Goal: Transaction & Acquisition: Purchase product/service

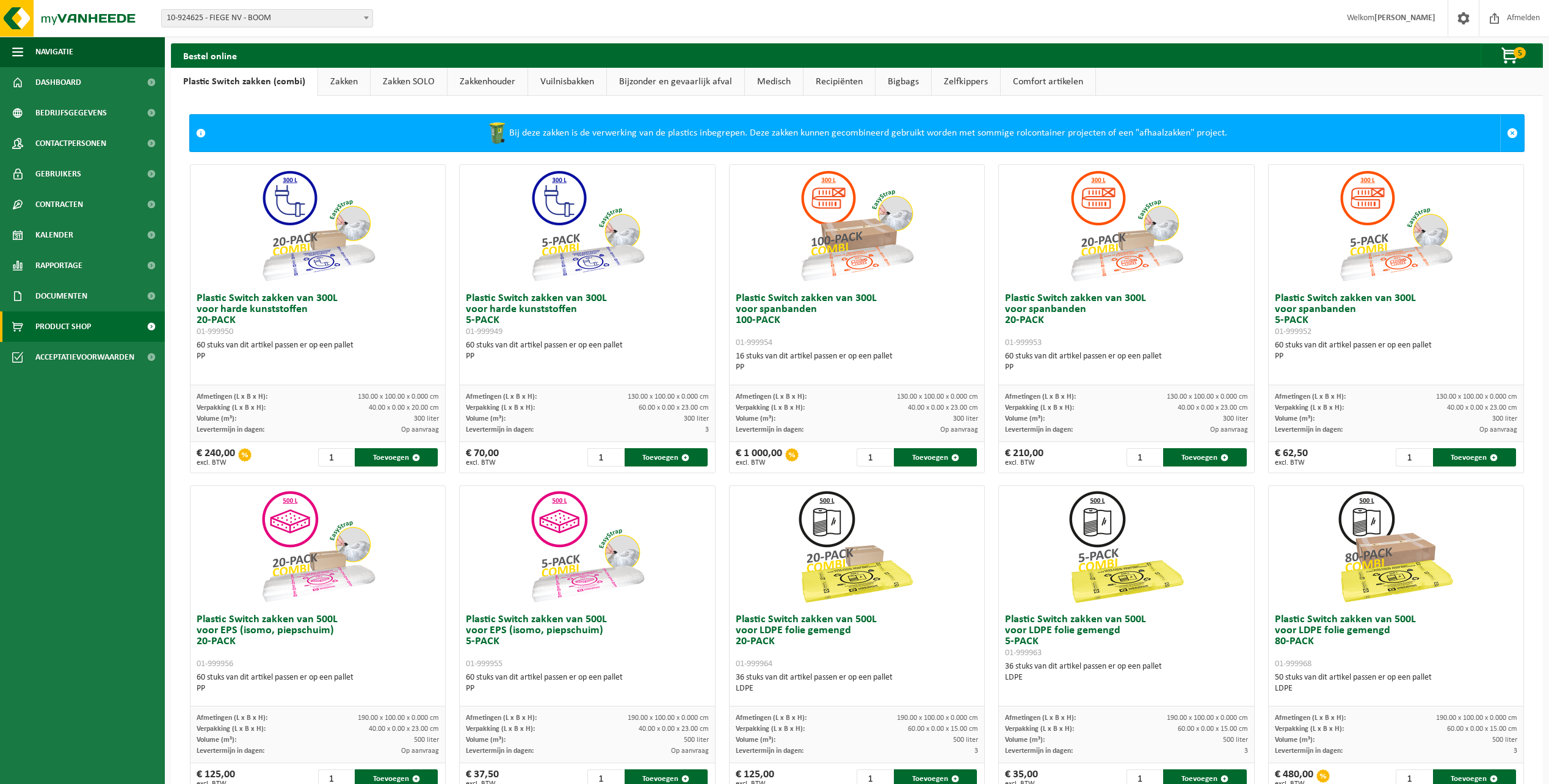
drag, startPoint x: 0, startPoint y: 0, endPoint x: 1365, endPoint y: 113, distance: 1369.7
click at [1515, 55] on span "5" at bounding box center [1520, 52] width 12 height 12
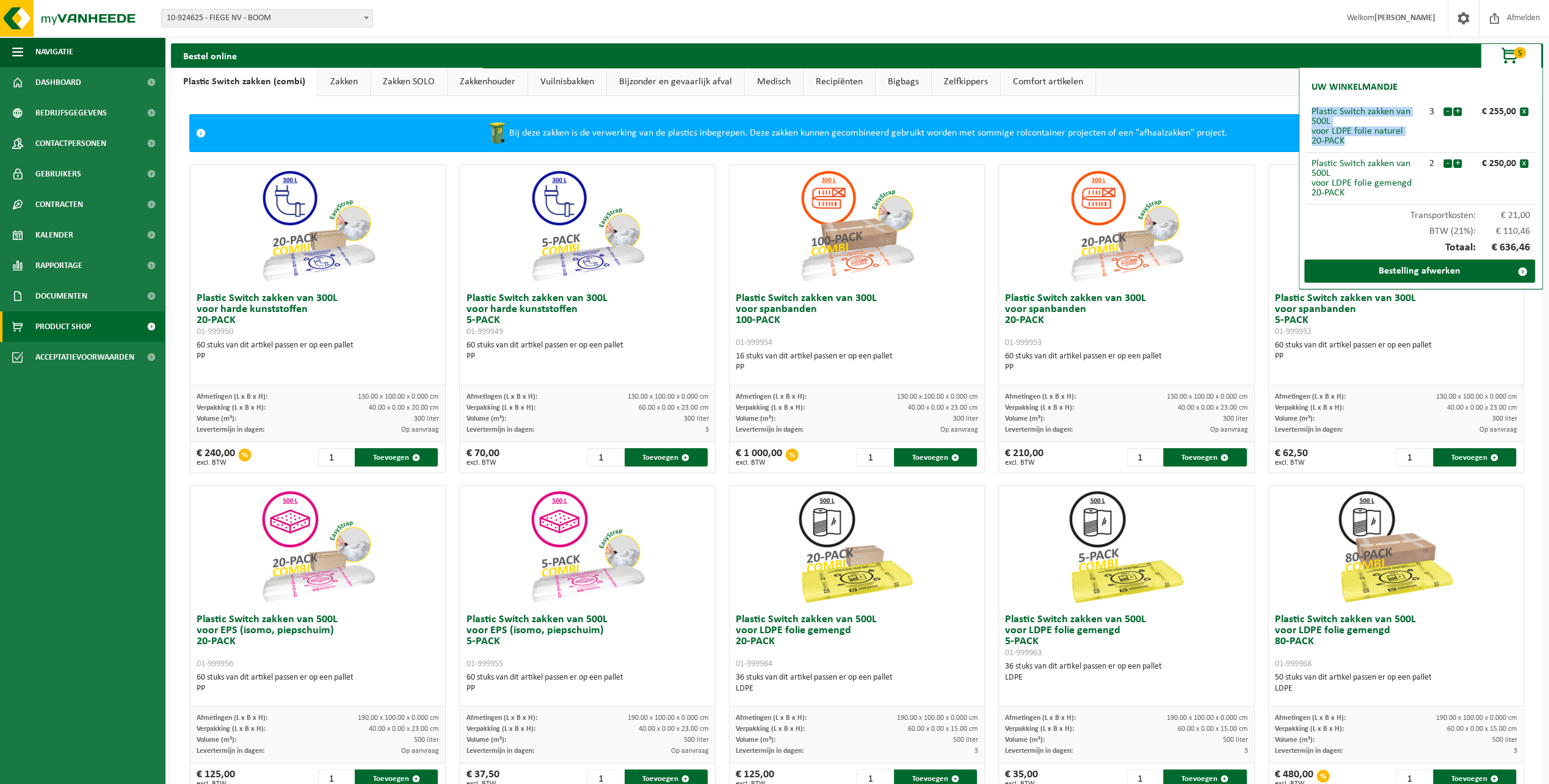
drag, startPoint x: 1346, startPoint y: 141, endPoint x: 1301, endPoint y: 112, distance: 53.5
click at [1301, 112] on div "Uw winkelmandje Plastic Switch zakken van 500L voor LDPE folie naturel 20-PACK …" at bounding box center [1421, 179] width 244 height 222
copy div "Plastic Switch zakken van 500L voor LDPE folie naturel 20-PACK"
drag, startPoint x: 1347, startPoint y: 195, endPoint x: 1308, endPoint y: 166, distance: 48.6
click at [1308, 166] on li "Plastic Switch zakken van 500L voor LDPE folie gemengd 20-PACK 2 - + € 250,00 x" at bounding box center [1421, 178] width 231 height 52
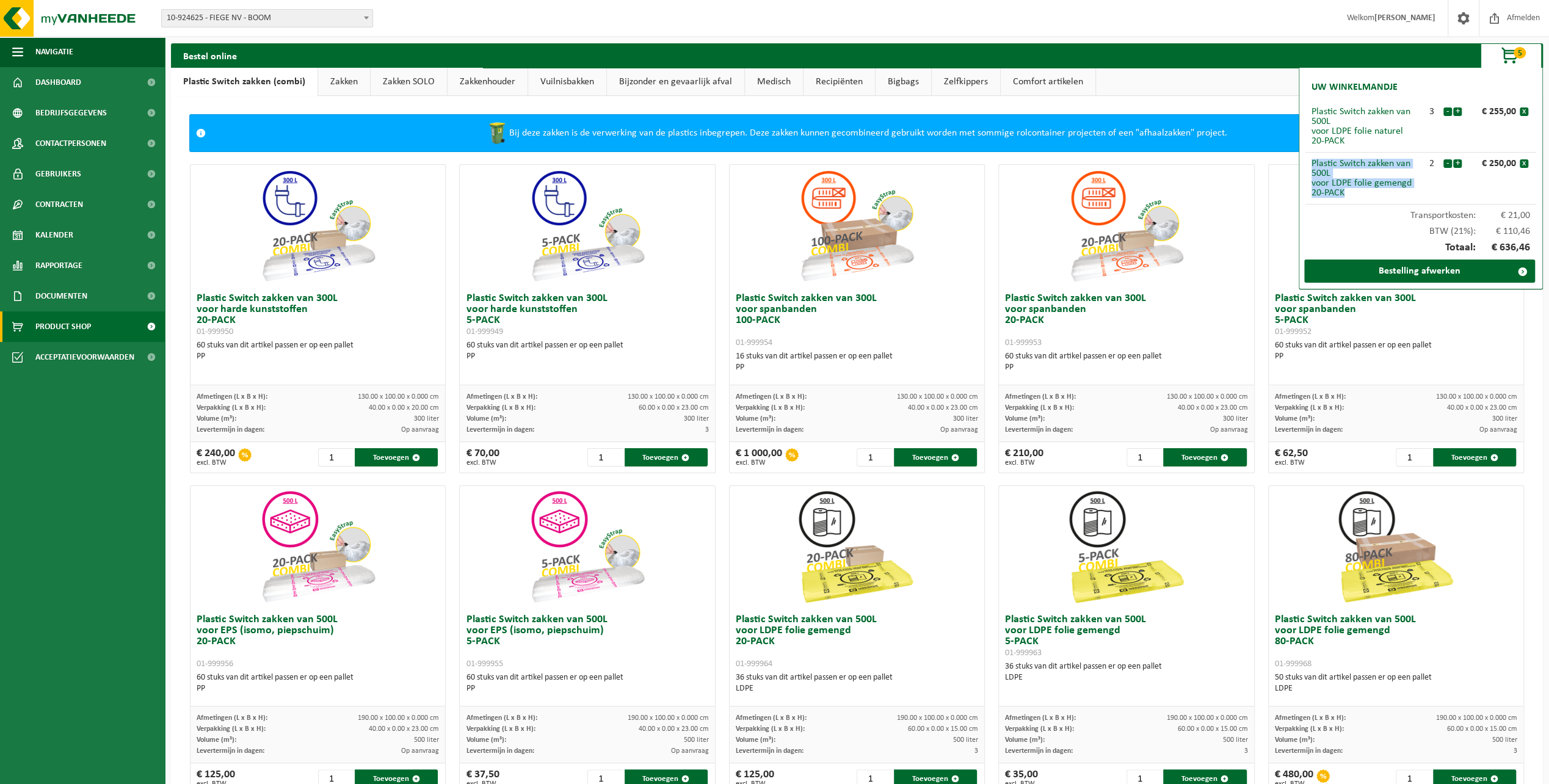
copy div "Plastic Switch zakken van 500L voor LDPE folie gemengd 20-PACK"
click at [1426, 273] on link "Bestelling afwerken" at bounding box center [1420, 271] width 231 height 23
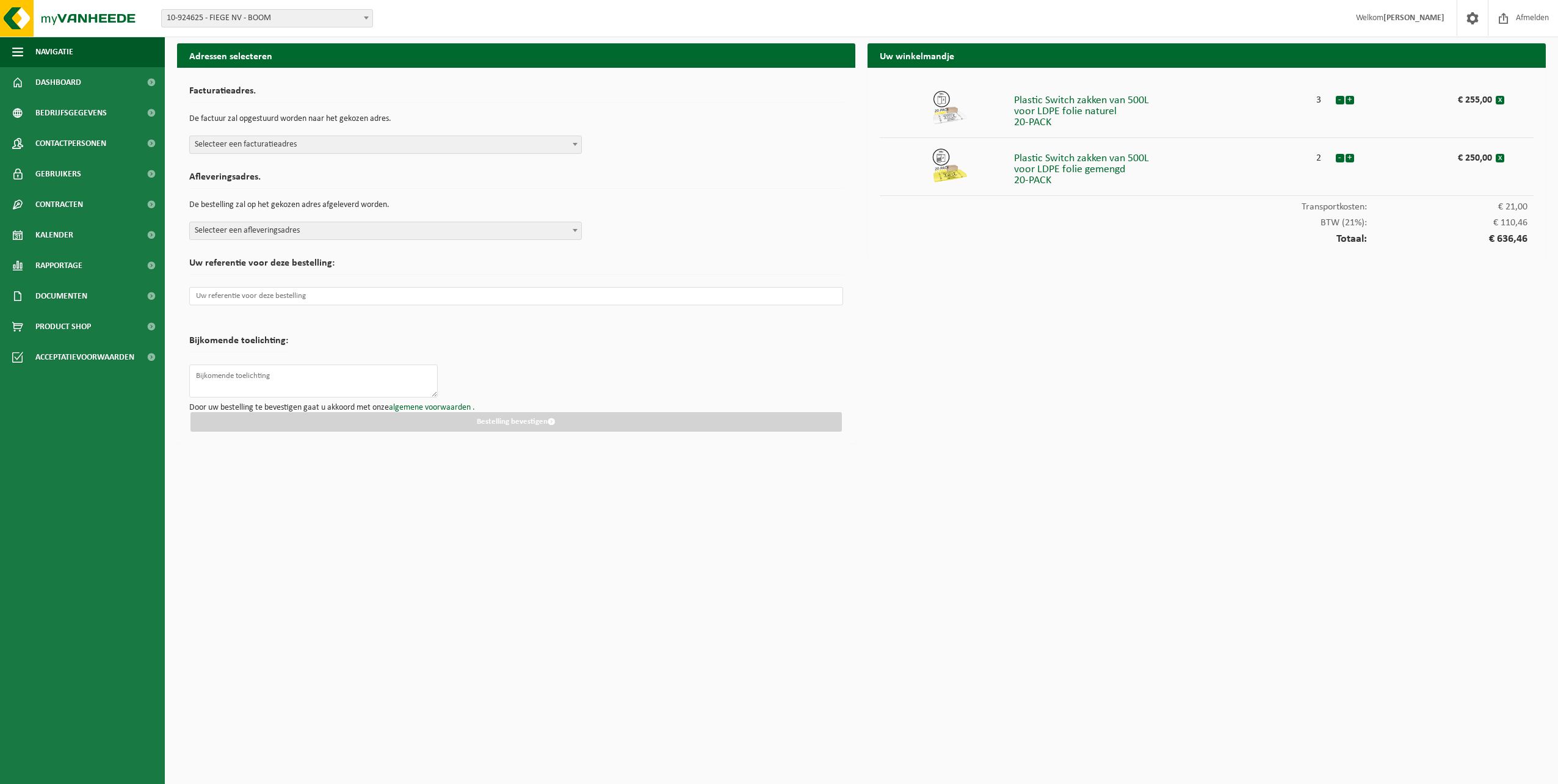
click at [435, 148] on span "Selecteer een facturatieadres" at bounding box center [385, 144] width 391 height 17
select select "139762"
click at [379, 219] on div "Afleveringsadres. De bestelling zal op het gekozen adres afgeleverd worden. Sel…" at bounding box center [515, 203] width 654 height 74
click at [376, 231] on span "Selecteer een afleveringsadres" at bounding box center [385, 231] width 391 height 17
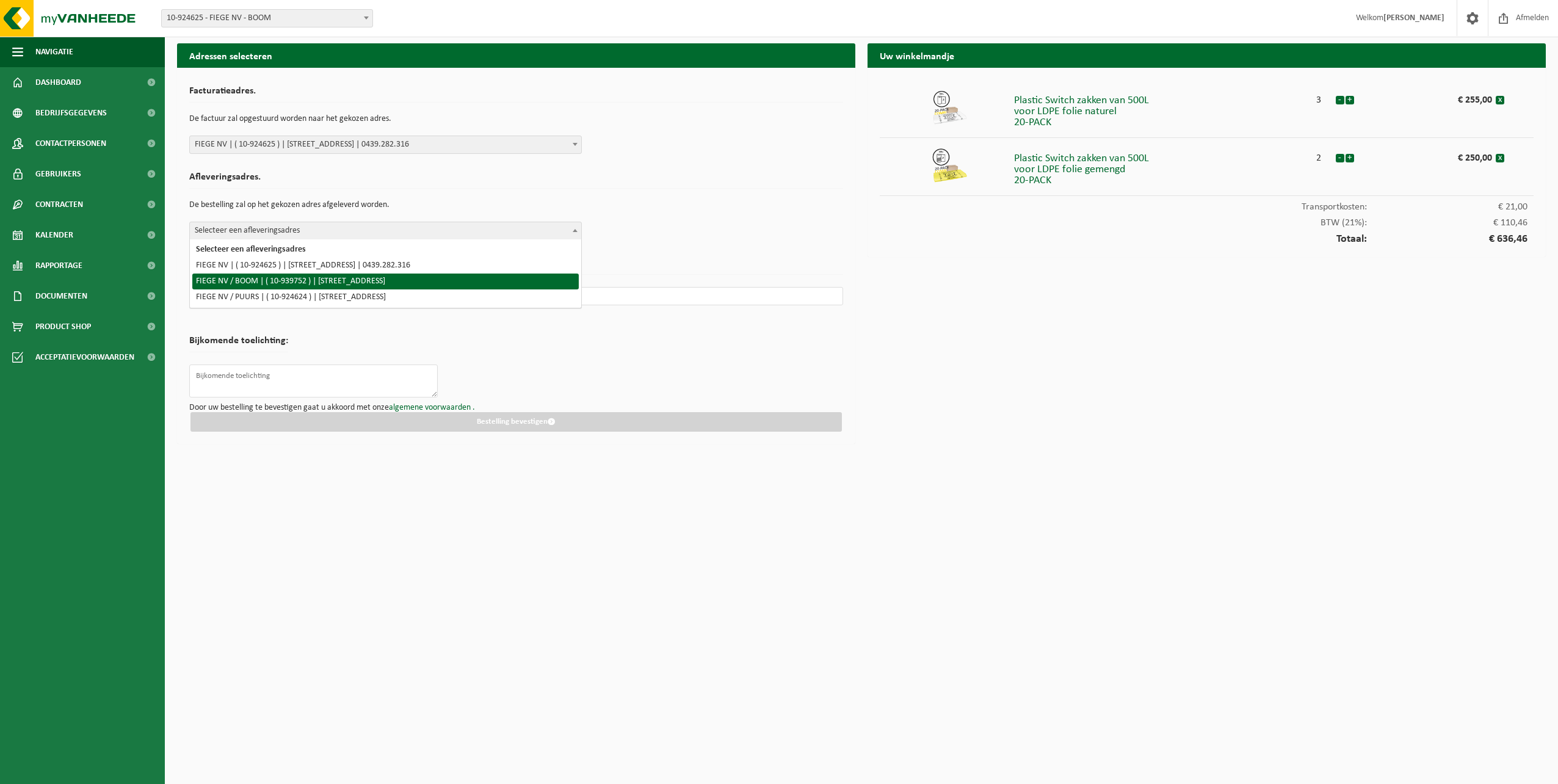
select select "139106"
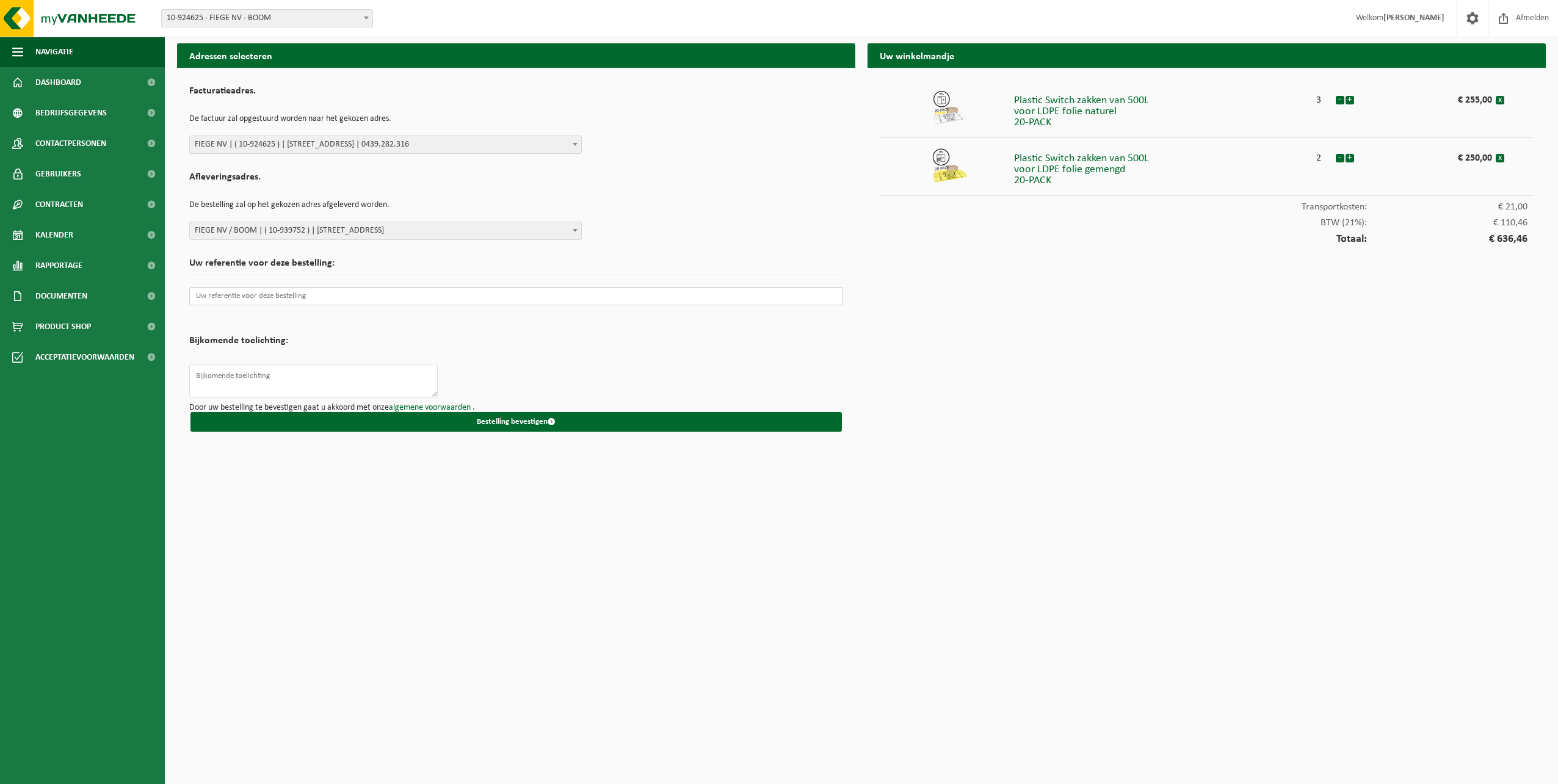
click at [342, 304] on input "text" at bounding box center [515, 295] width 654 height 18
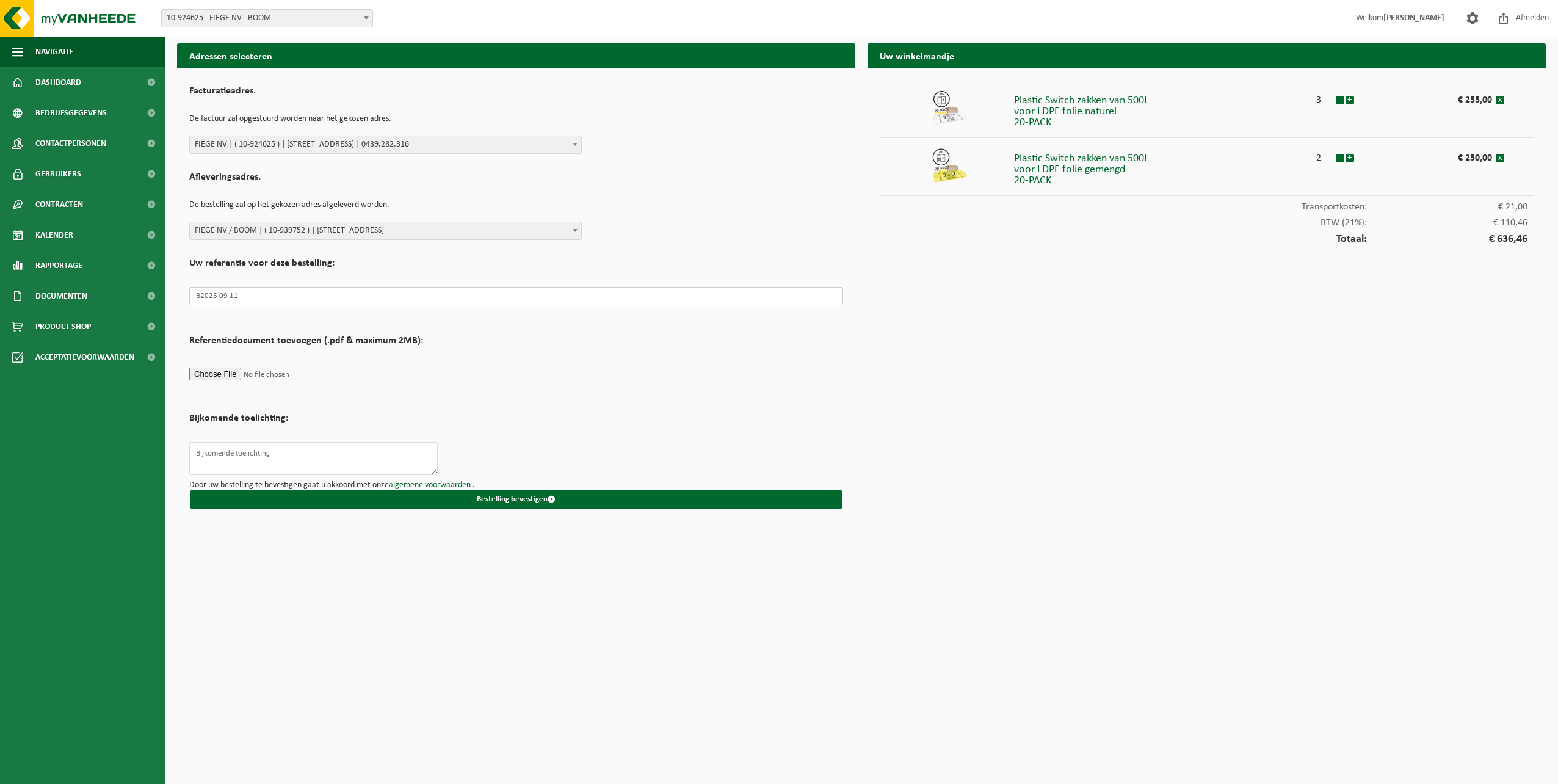
type input "B2025 09 11"
click at [676, 338] on form "Facturatieadres. De factuur zal opgestuurd worden naar het gekozen adres. Selec…" at bounding box center [515, 294] width 654 height 429
click at [525, 499] on button "Bestelling bevestigen" at bounding box center [516, 499] width 651 height 20
